Goal: Communication & Community: Participate in discussion

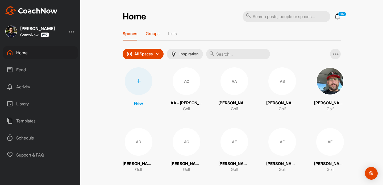
click at [159, 32] on p "Groups" at bounding box center [153, 33] width 14 height 5
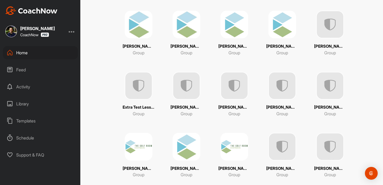
scroll to position [121, 0]
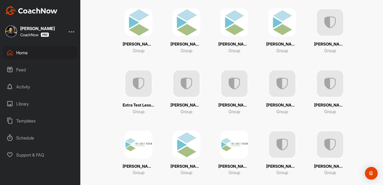
click at [239, 36] on img at bounding box center [234, 23] width 28 height 28
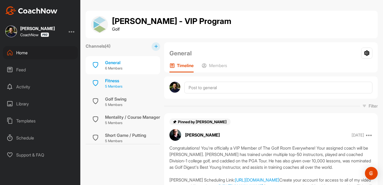
click at [126, 85] on div "Fitness 5 Members" at bounding box center [123, 83] width 74 height 18
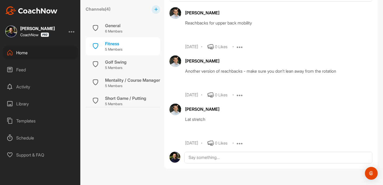
scroll to position [390, 0]
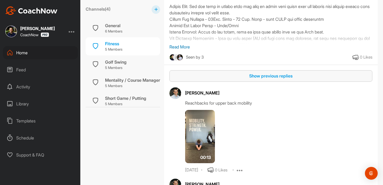
click at [273, 79] on div "Show previous replies" at bounding box center [270, 76] width 194 height 6
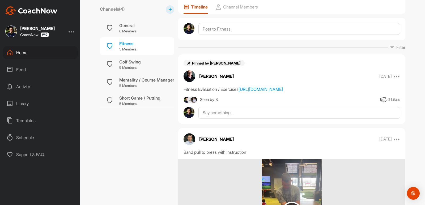
scroll to position [0, 0]
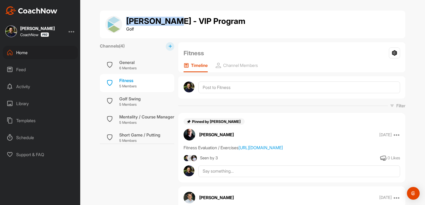
drag, startPoint x: 127, startPoint y: 24, endPoint x: 169, endPoint y: 25, distance: 42.3
click at [169, 25] on h1 "[PERSON_NAME] - VIP Program" at bounding box center [185, 21] width 119 height 9
click at [205, 42] on div "Fitness Settings Leave Channel Timeline Channel Members" at bounding box center [291, 57] width 227 height 30
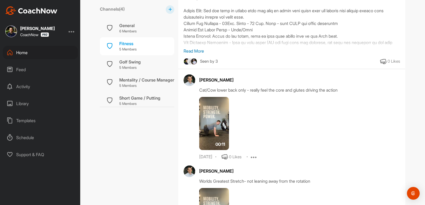
scroll to position [387, 0]
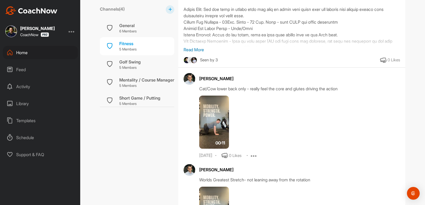
click at [198, 53] on p "Read More" at bounding box center [292, 49] width 217 height 6
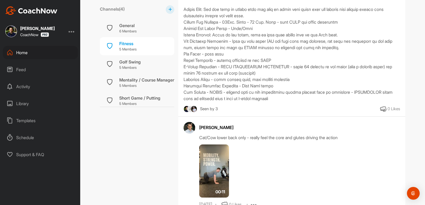
scroll to position [364, 0]
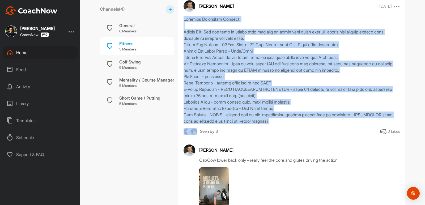
drag, startPoint x: 183, startPoint y: 27, endPoint x: 284, endPoint y: 133, distance: 146.6
click at [284, 133] on div "Seen by 3 0 Likes" at bounding box center [291, 75] width 227 height 119
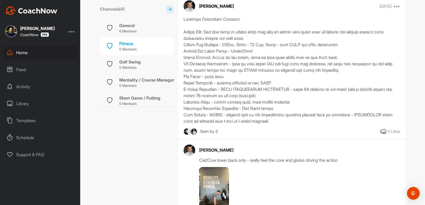
click at [278, 122] on div at bounding box center [292, 70] width 217 height 108
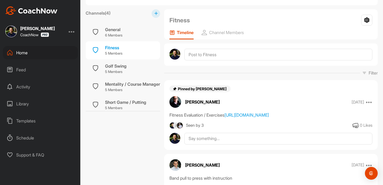
scroll to position [0, 0]
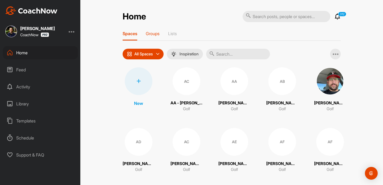
click at [159, 37] on div "Groups" at bounding box center [153, 36] width 14 height 10
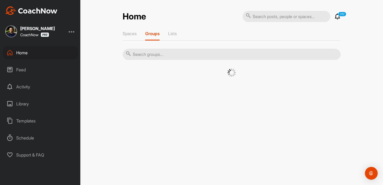
click at [214, 49] on input "text" at bounding box center [231, 54] width 218 height 11
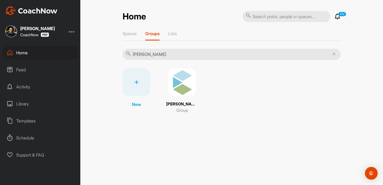
type input "[PERSON_NAME]"
click at [205, 78] on div "New Don Raider - VIP Program Group" at bounding box center [231, 90] width 218 height 45
click at [180, 76] on img at bounding box center [182, 82] width 28 height 28
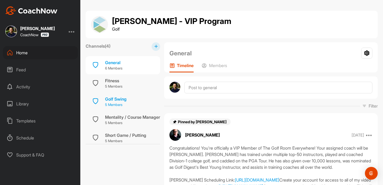
click at [132, 100] on div "Golf Swing 5 Members" at bounding box center [123, 101] width 74 height 18
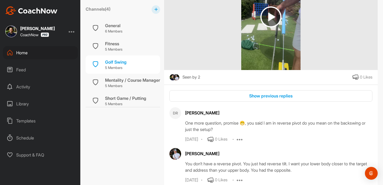
scroll to position [9153, 0]
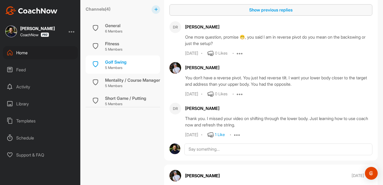
click at [260, 13] on div "Show previous replies" at bounding box center [270, 10] width 194 height 6
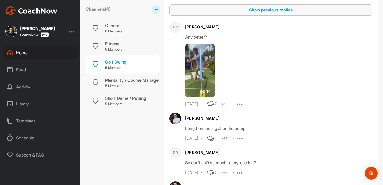
click at [271, 16] on button "Show previous replies" at bounding box center [270, 9] width 203 height 11
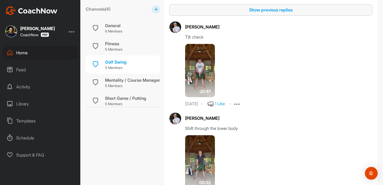
click at [269, 13] on div "Show previous replies" at bounding box center [270, 10] width 194 height 6
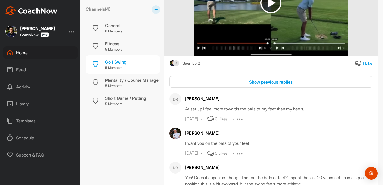
scroll to position [10570, 0]
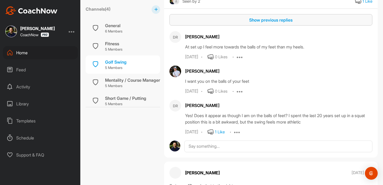
click at [266, 23] on div "Show previous replies" at bounding box center [270, 20] width 194 height 6
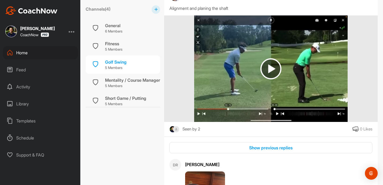
scroll to position [5537, 0]
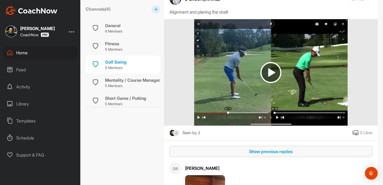
click at [266, 154] on div "Show previous replies" at bounding box center [270, 151] width 194 height 6
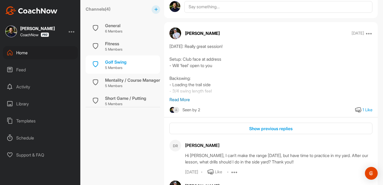
scroll to position [3964, 0]
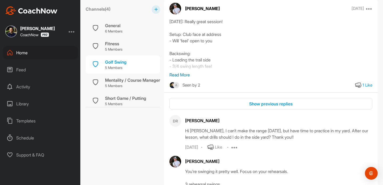
click at [268, 129] on div "Show previous replies DR Don Raider Hi Alex, I can’t make the range today, but …" at bounding box center [270, 174] width 213 height 153
click at [267, 107] on div "Show previous replies" at bounding box center [270, 103] width 194 height 6
click at [178, 78] on p "Read More" at bounding box center [270, 74] width 203 height 6
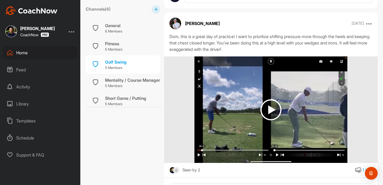
scroll to position [2981, 0]
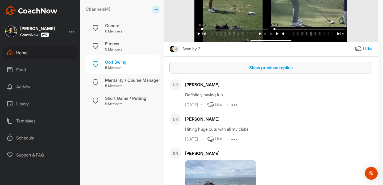
click at [276, 73] on button "Show previous replies" at bounding box center [270, 67] width 203 height 11
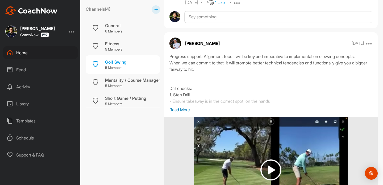
scroll to position [13522, 0]
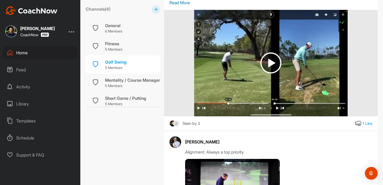
click at [181, 6] on p "Read More" at bounding box center [270, 2] width 203 height 6
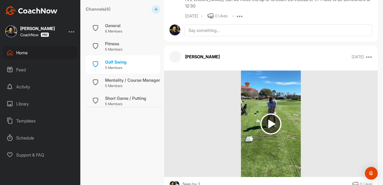
scroll to position [15008, 0]
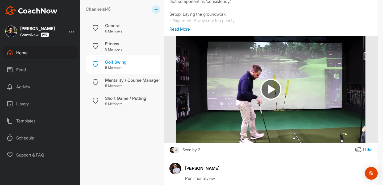
scroll to position [14807, 0]
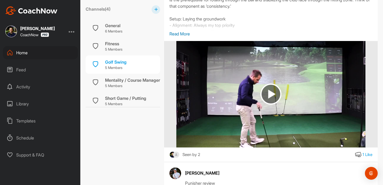
click at [179, 37] on p "Read More" at bounding box center [270, 34] width 203 height 6
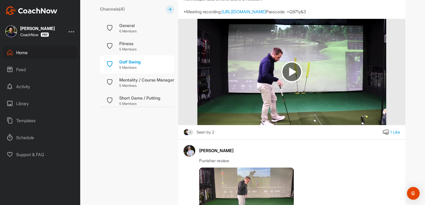
scroll to position [14872, 0]
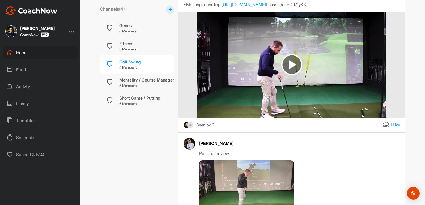
drag, startPoint x: 227, startPoint y: 39, endPoint x: 205, endPoint y: 40, distance: 21.8
click at [382, 81] on div "Don Raider - VIP Program Golf Channels ( 4 ) General 6 Members Fitness 5 Member…" at bounding box center [252, 102] width 345 height 205
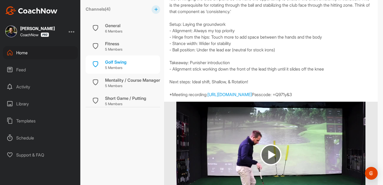
scroll to position [14802, 0]
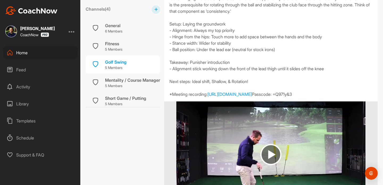
drag, startPoint x: 185, startPoint y: 24, endPoint x: 228, endPoint y: 24, distance: 43.0
drag, startPoint x: 168, startPoint y: 36, endPoint x: 254, endPoint y: 150, distance: 142.3
click at [254, 97] on div "03/12/25: Great meeting you Don. Let's put together the start of the game plan.…" at bounding box center [270, 39] width 213 height 115
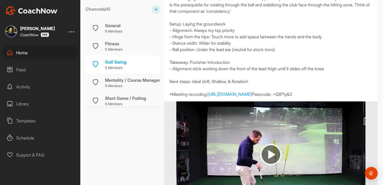
click at [236, 97] on div "03/12/25: Great meeting you Don. Let's put together the start of the game plan.…" at bounding box center [270, 39] width 203 height 115
drag, startPoint x: 167, startPoint y: 35, endPoint x: 245, endPoint y: 160, distance: 148.0
click at [245, 97] on div "03/12/25: Great meeting you Don. Let's put together the start of the game plan.…" at bounding box center [270, 39] width 213 height 115
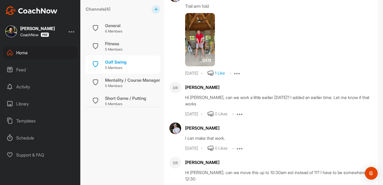
scroll to position [15230, 0]
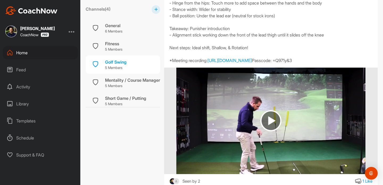
click at [250, 56] on div "03/12/25: Great meeting you Don. Let's put together the start of the game plan.…" at bounding box center [270, 6] width 203 height 115
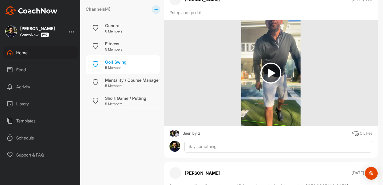
scroll to position [14239, 0]
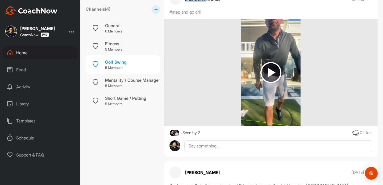
drag, startPoint x: 183, startPoint y: 50, endPoint x: 207, endPoint y: 50, distance: 23.6
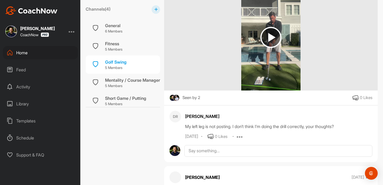
scroll to position [13873, 0]
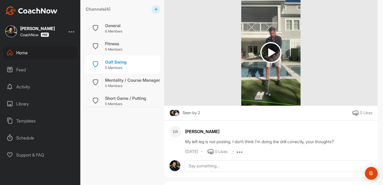
drag, startPoint x: 192, startPoint y: 43, endPoint x: 170, endPoint y: 43, distance: 22.3
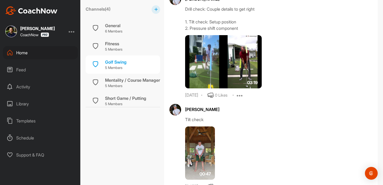
scroll to position [9932, 0]
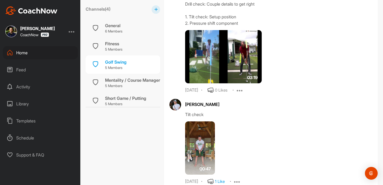
click at [221, 83] on img at bounding box center [223, 56] width 77 height 53
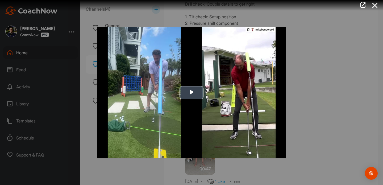
click at [191, 92] on span "Video Player" at bounding box center [191, 92] width 0 height 0
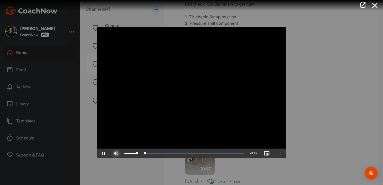
click at [115, 153] on span "Video Player" at bounding box center [116, 153] width 13 height 0
click at [166, 152] on div "Loaded : 9.64% 1:09 0:03" at bounding box center [184, 153] width 119 height 2
click at [329, 93] on div at bounding box center [191, 92] width 383 height 185
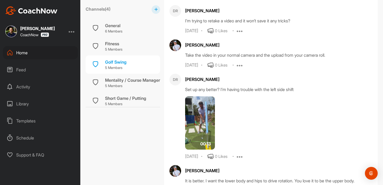
scroll to position [10220, 0]
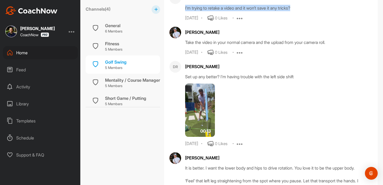
drag, startPoint x: 183, startPoint y: 39, endPoint x: 315, endPoint y: 39, distance: 132.0
click at [315, 21] on div "DR Don Raider I’m trying to retake a video and it won’t save it any tricks? Apr…" at bounding box center [270, 6] width 203 height 29
click at [282, 11] on div "I’m trying to retake a video and it won’t save it any tricks?" at bounding box center [278, 8] width 187 height 6
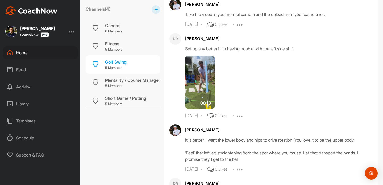
scroll to position [10262, 0]
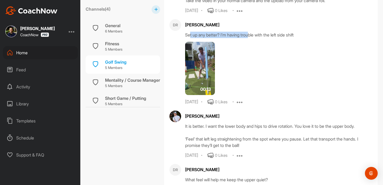
drag, startPoint x: 189, startPoint y: 67, endPoint x: 256, endPoint y: 67, distance: 67.5
click at [256, 38] on div "Set up any better? I’m having trouble with the left side shift" at bounding box center [278, 35] width 187 height 6
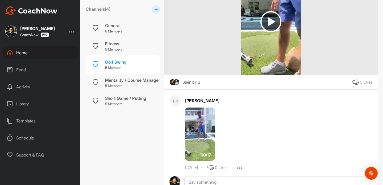
scroll to position [3461, 0]
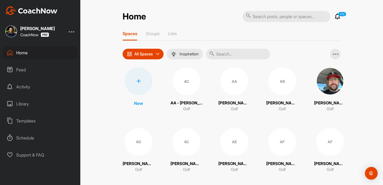
click at [223, 56] on input "text" at bounding box center [238, 54] width 64 height 11
type input "w"
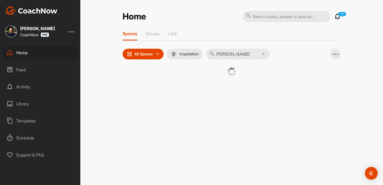
type input "[PERSON_NAME]"
click at [155, 34] on p "Groups" at bounding box center [153, 33] width 14 height 5
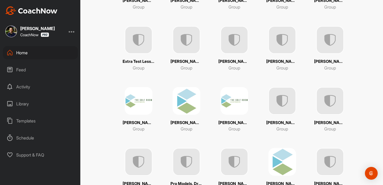
scroll to position [137, 0]
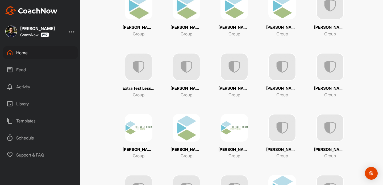
click at [286, 25] on p "Eric Street - VIP Program" at bounding box center [282, 27] width 32 height 6
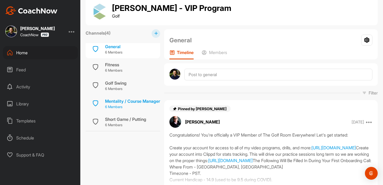
scroll to position [37, 0]
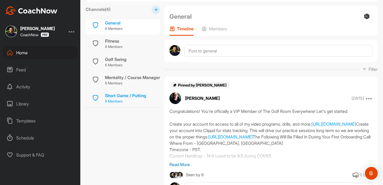
click at [126, 103] on p "6 Members" at bounding box center [125, 101] width 41 height 5
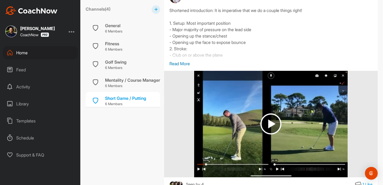
scroll to position [6185, 0]
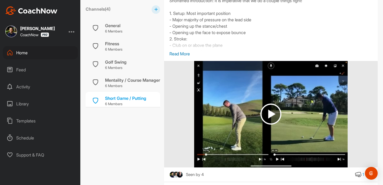
click at [180, 57] on p "Read More" at bounding box center [270, 53] width 203 height 6
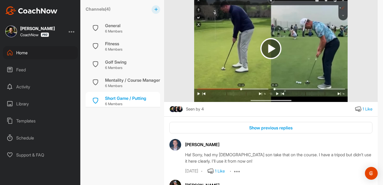
scroll to position [5355, 0]
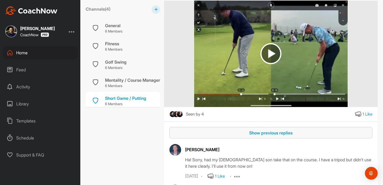
click at [259, 134] on button "Show previous replies" at bounding box center [270, 132] width 203 height 11
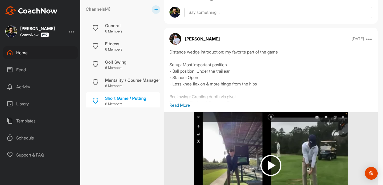
scroll to position [3306, 0]
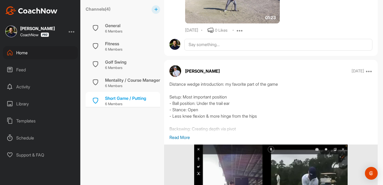
click at [175, 140] on p "Read More" at bounding box center [270, 137] width 203 height 6
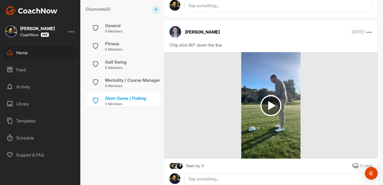
scroll to position [7222, 0]
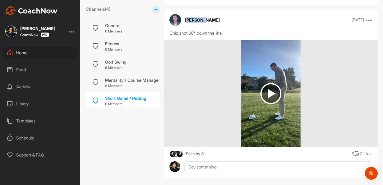
drag, startPoint x: 186, startPoint y: 32, endPoint x: 200, endPoint y: 32, distance: 13.5
click at [200, 23] on p "[PERSON_NAME]" at bounding box center [202, 20] width 35 height 6
click at [226, 26] on div "Eric Street Feb 22 Move to ... Edit Edit Tags Pin to top Report Delete" at bounding box center [270, 20] width 213 height 12
drag, startPoint x: 189, startPoint y: 46, endPoint x: 218, endPoint y: 46, distance: 29.8
click at [218, 36] on div "Chip shot 60* down the line" at bounding box center [270, 33] width 203 height 6
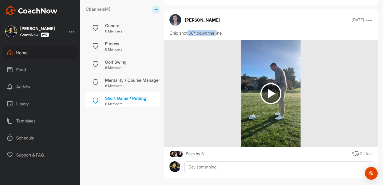
click at [239, 36] on div "Chip shot 60* down the line" at bounding box center [270, 33] width 203 height 6
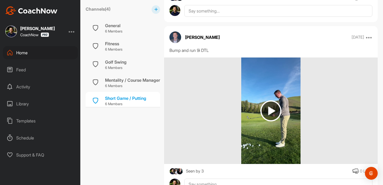
scroll to position [6856, 0]
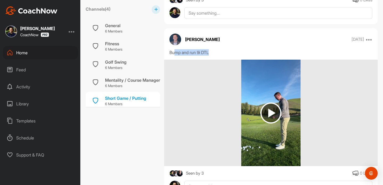
drag, startPoint x: 204, startPoint y: 64, endPoint x: 176, endPoint y: 64, distance: 28.2
click at [176, 56] on div "Bump and run 9i DTL" at bounding box center [270, 52] width 203 height 6
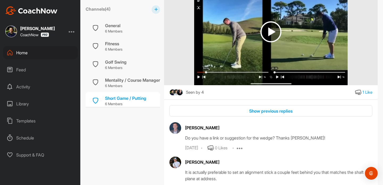
scroll to position [6381, 0]
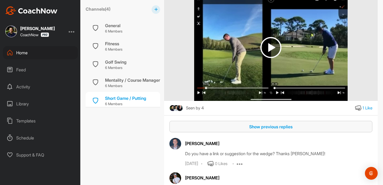
click at [271, 130] on div "Show previous replies" at bounding box center [270, 126] width 194 height 6
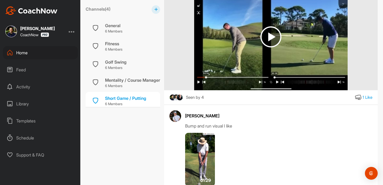
scroll to position [6353, 0]
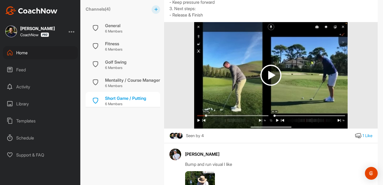
click at [265, 77] on img at bounding box center [270, 75] width 21 height 21
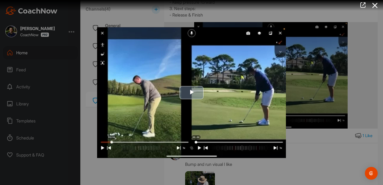
click at [191, 92] on span "Video Player" at bounding box center [191, 92] width 0 height 0
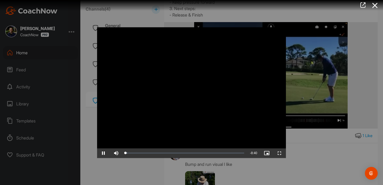
click at [196, 100] on video "Video Player" at bounding box center [191, 92] width 189 height 130
click at [312, 138] on div at bounding box center [191, 92] width 383 height 185
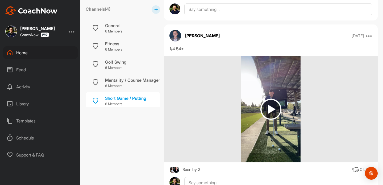
scroll to position [3843, 0]
